Goal: Task Accomplishment & Management: Manage account settings

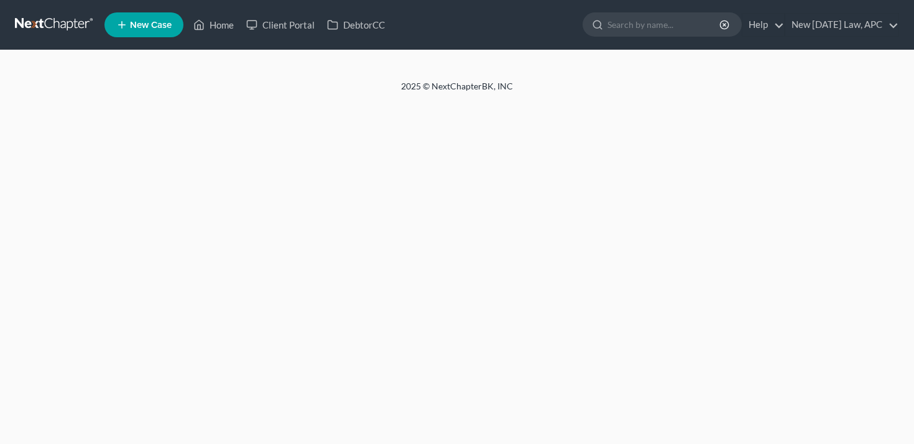
select select "4"
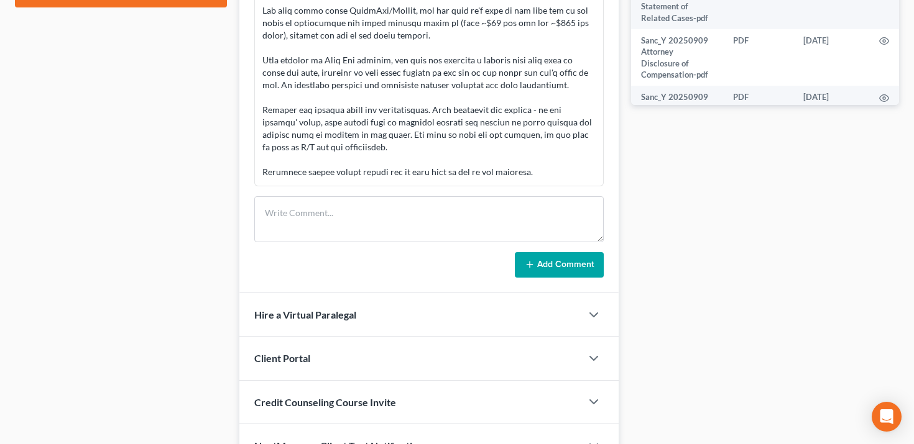
scroll to position [544, 0]
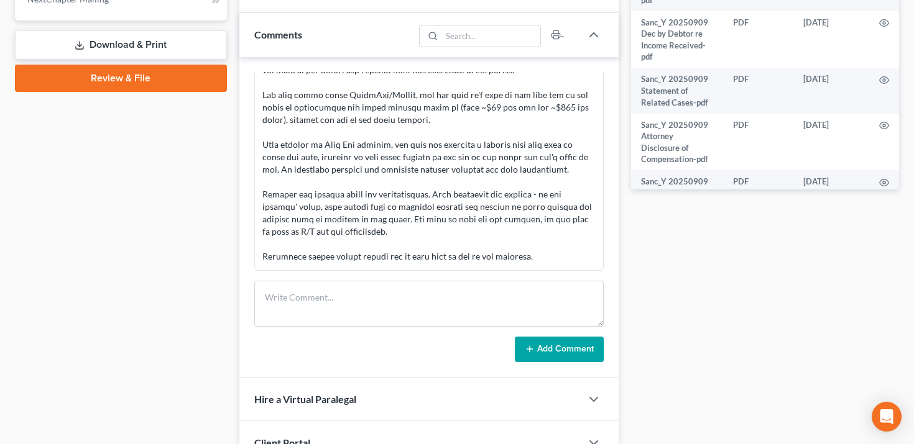
click at [141, 78] on link "Review & File" at bounding box center [121, 78] width 212 height 27
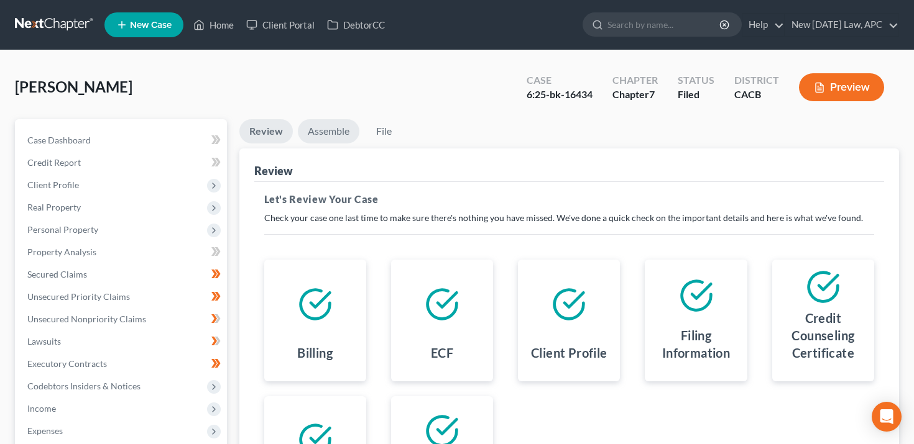
click at [334, 122] on link "Assemble" at bounding box center [329, 131] width 62 height 24
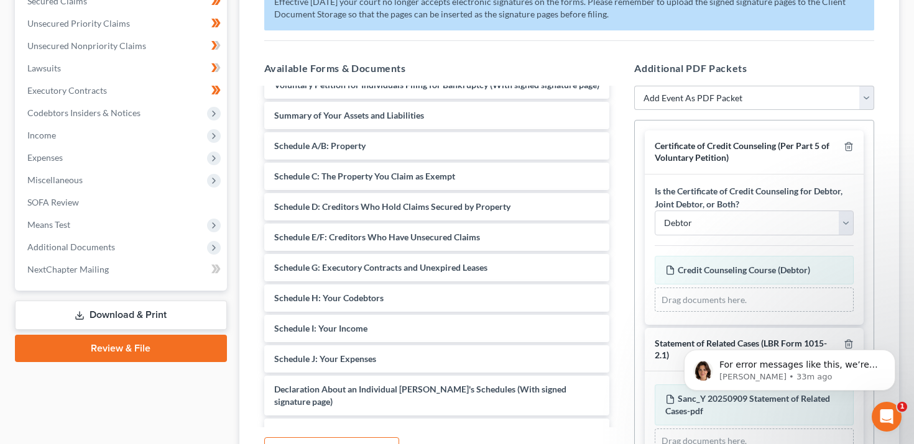
scroll to position [24, 0]
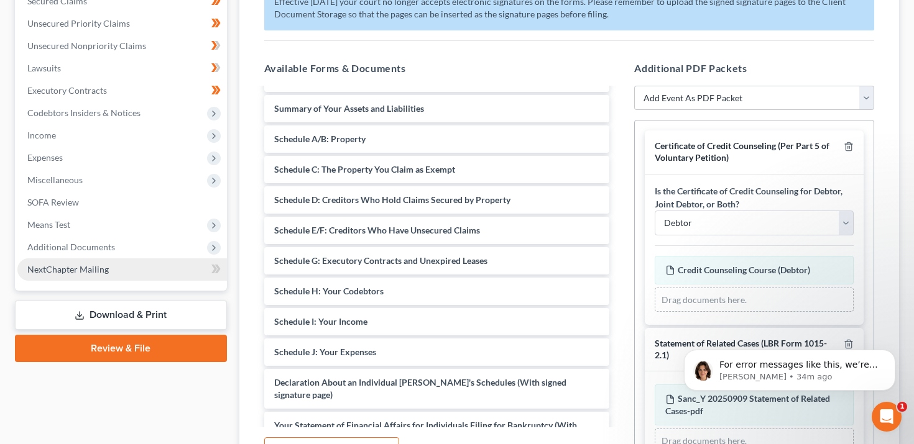
click at [142, 273] on link "NextChapter Mailing" at bounding box center [121, 270] width 209 height 22
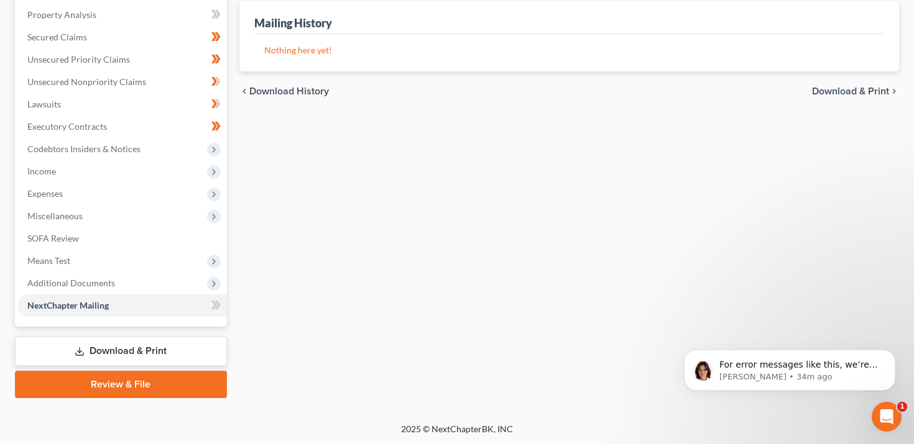
click at [130, 355] on link "Download & Print" at bounding box center [121, 351] width 212 height 29
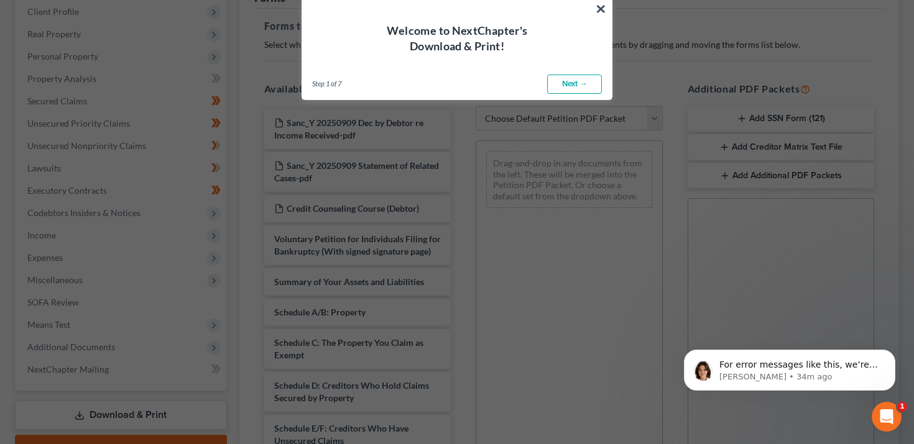
scroll to position [362, 0]
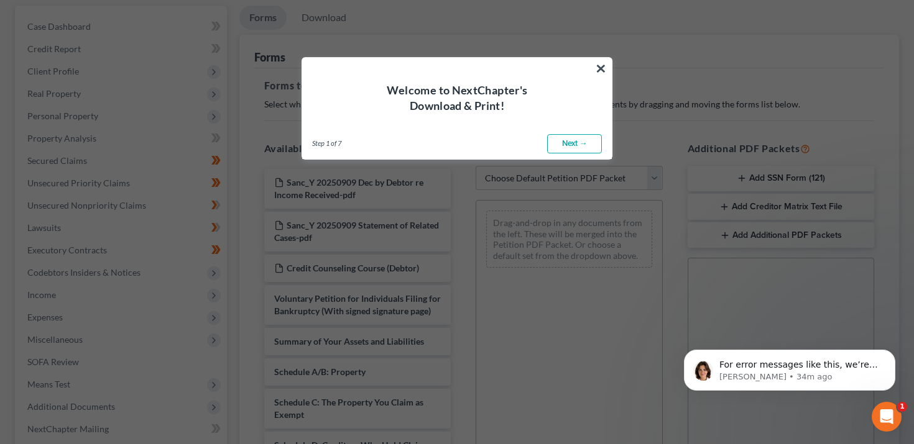
scroll to position [0, 0]
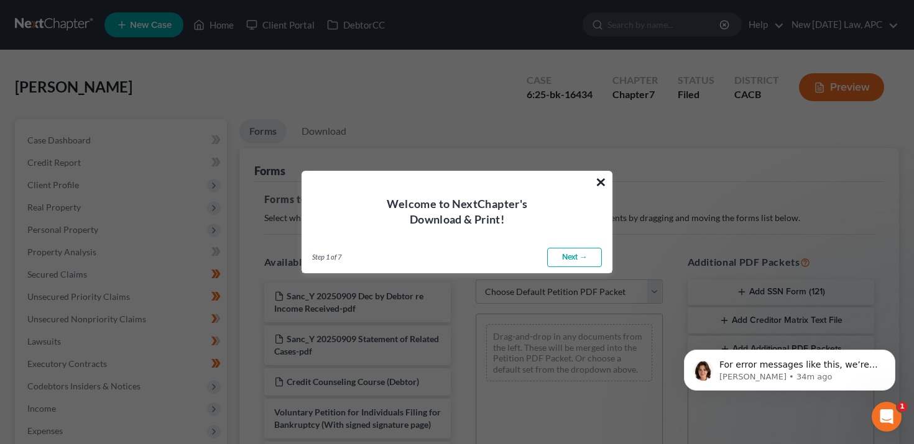
click at [600, 180] on button "×" at bounding box center [601, 182] width 12 height 20
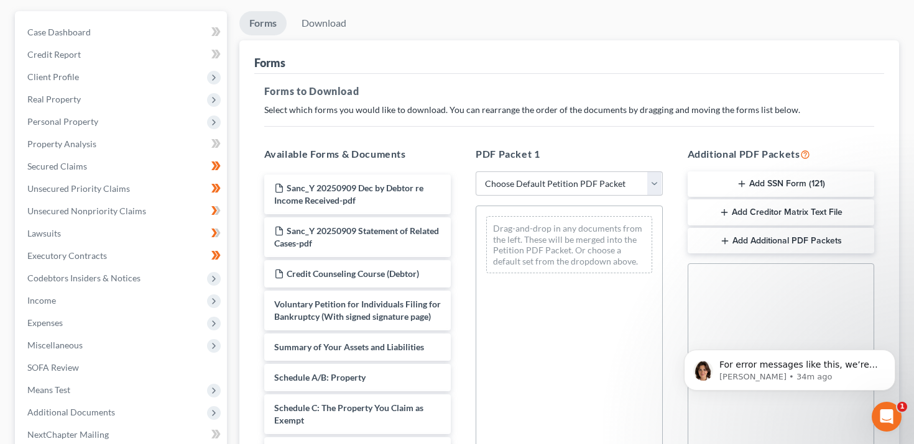
scroll to position [323, 0]
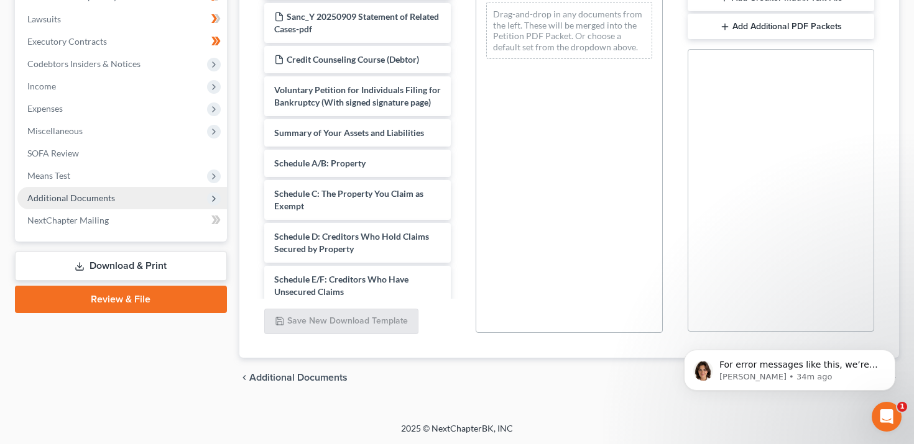
click at [99, 195] on span "Additional Documents" at bounding box center [71, 198] width 88 height 11
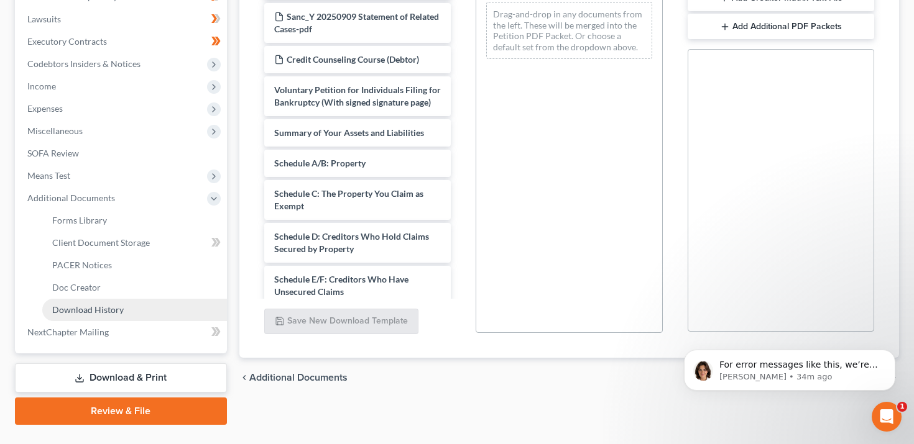
click at [110, 310] on span "Download History" at bounding box center [87, 310] width 71 height 11
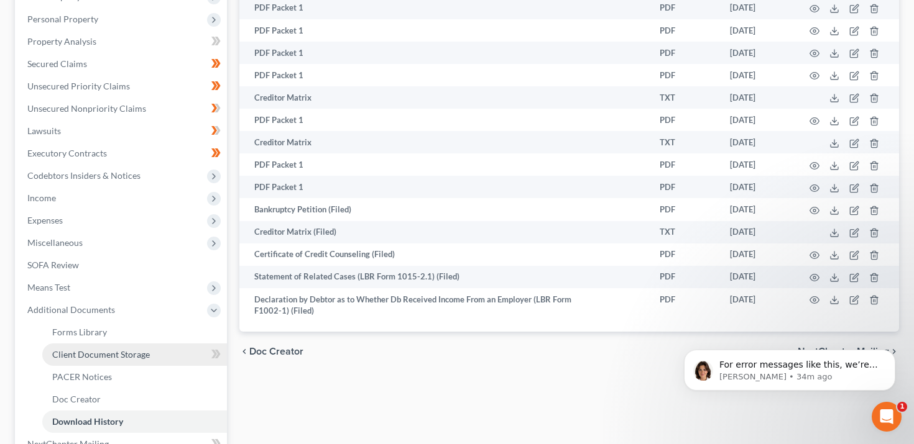
click at [111, 344] on link "Client Document Storage" at bounding box center [134, 355] width 185 height 22
select select "10"
select select "56"
select select "57"
select select "58"
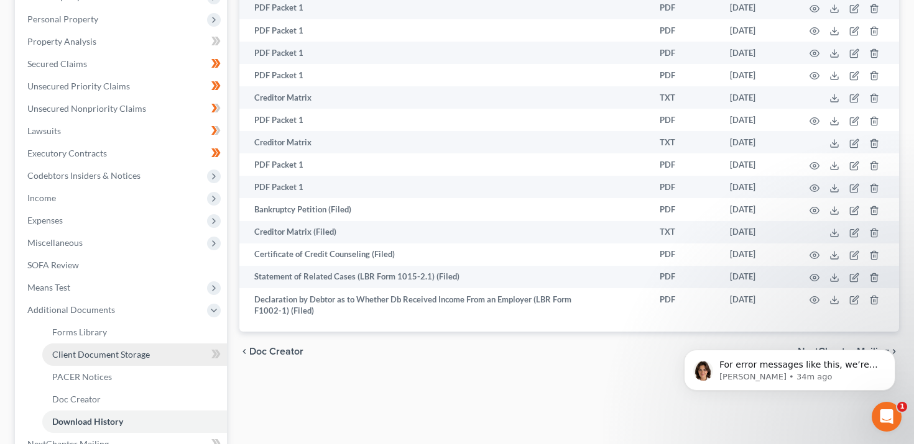
select select "55"
select select "59"
select select "51"
select select "65"
select select "30"
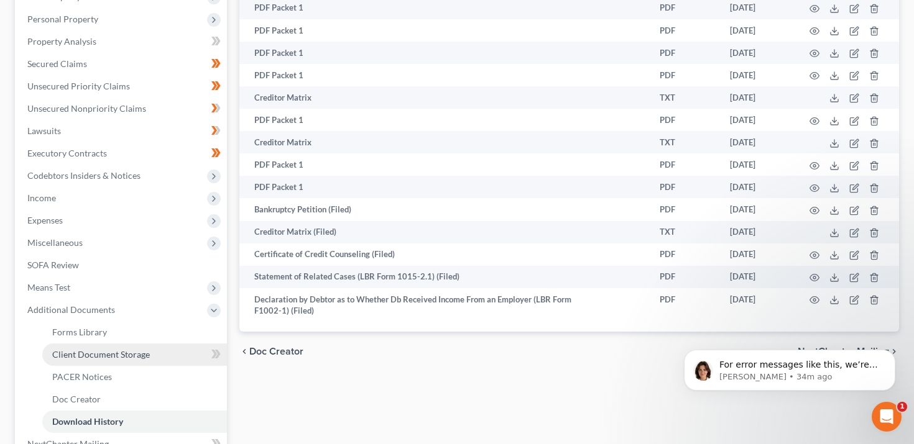
select select "60"
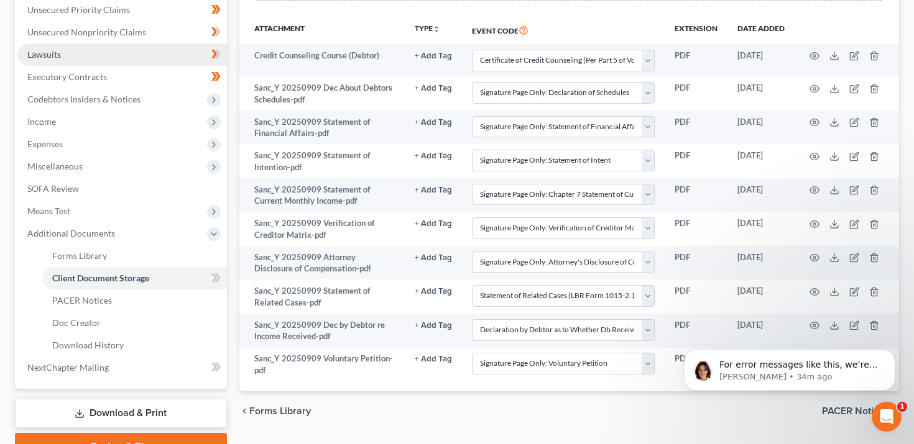
scroll to position [291, 0]
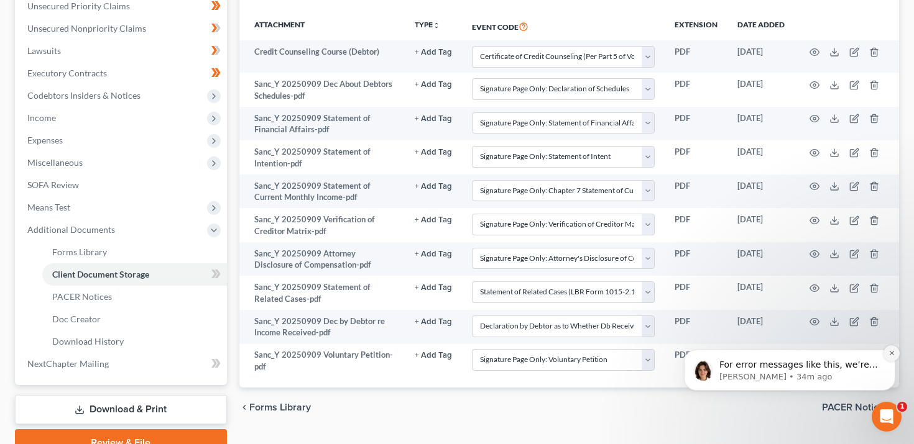
click at [893, 355] on icon "Dismiss notification" at bounding box center [891, 353] width 7 height 7
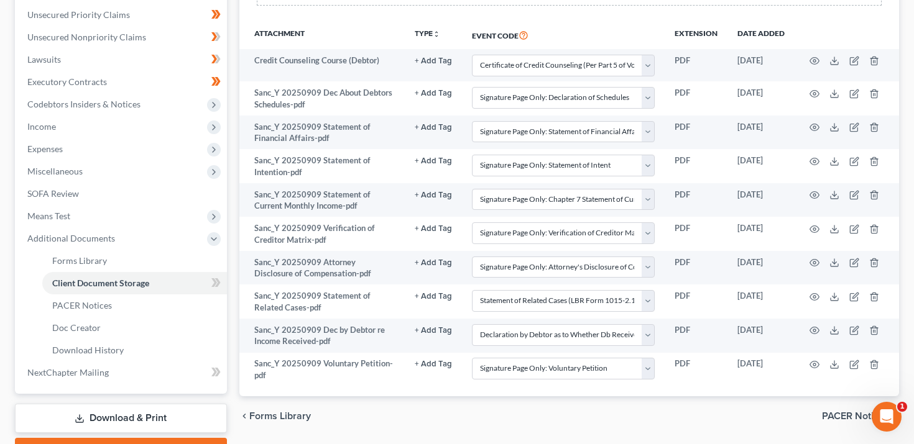
scroll to position [275, 0]
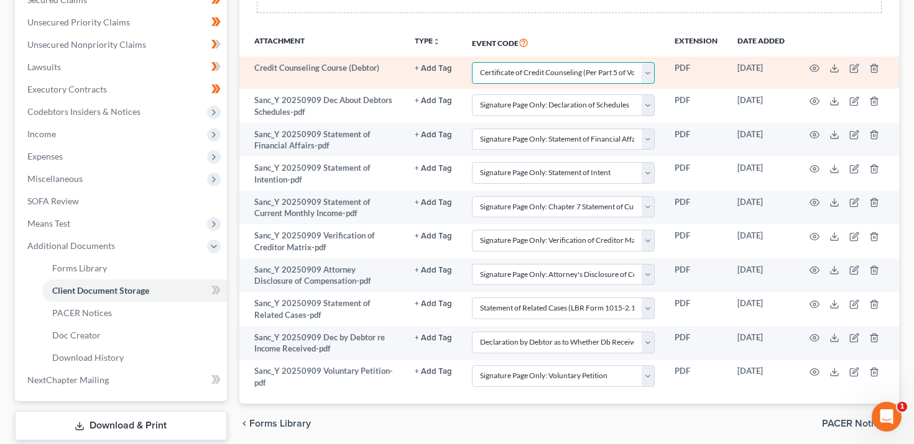
click at [645, 70] on select "Select Event Amended Chapter 11 Plan Amended Chapter 11 Small Business Plan Ame…" at bounding box center [563, 73] width 183 height 22
click at [473, 62] on select "Select Event Amended Chapter 11 Plan Amended Chapter 11 Small Business Plan Ame…" at bounding box center [563, 73] width 183 height 22
click at [646, 70] on select "Select Event Amended Chapter 11 Plan Amended Chapter 11 Small Business Plan Ame…" at bounding box center [563, 73] width 183 height 22
click at [473, 62] on select "Select Event Amended Chapter 11 Plan Amended Chapter 11 Small Business Plan Ame…" at bounding box center [563, 73] width 183 height 22
